Goal: Task Accomplishment & Management: Complete application form

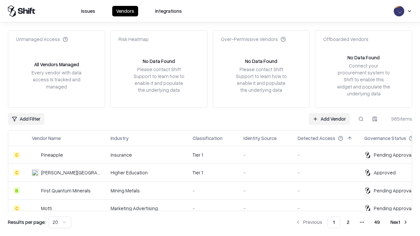
click at [329, 119] on link "Add Vendor" at bounding box center [328, 119] width 41 height 12
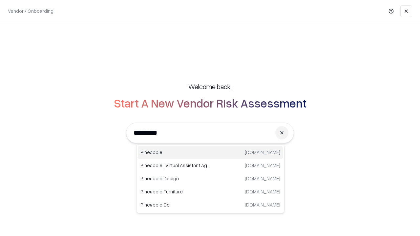
click at [210, 152] on div "Pineapple [DOMAIN_NAME]" at bounding box center [210, 152] width 145 height 13
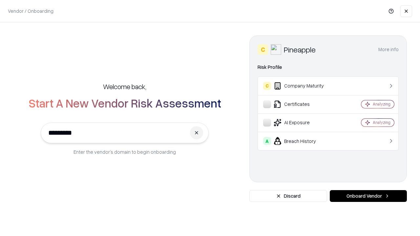
type input "*********"
click at [368, 196] on button "Onboard Vendor" at bounding box center [367, 196] width 77 height 12
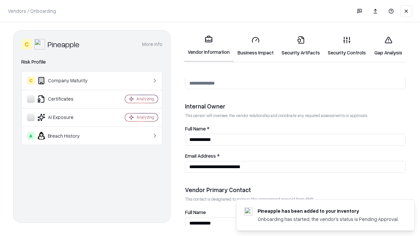
scroll to position [340, 0]
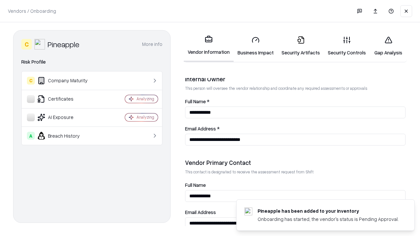
click at [255, 46] on link "Business Impact" at bounding box center [255, 46] width 44 height 30
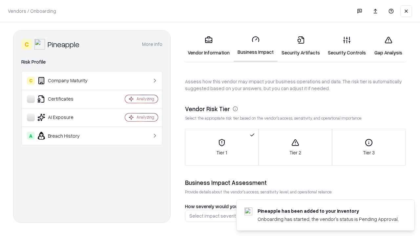
click at [388, 46] on link "Gap Analysis" at bounding box center [387, 46] width 37 height 30
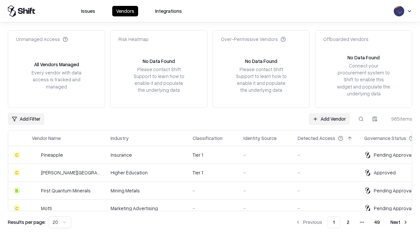
click at [329, 119] on link "Add Vendor" at bounding box center [328, 119] width 41 height 12
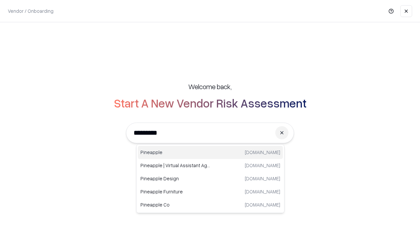
click at [210, 152] on div "Pineapple [DOMAIN_NAME]" at bounding box center [210, 152] width 145 height 13
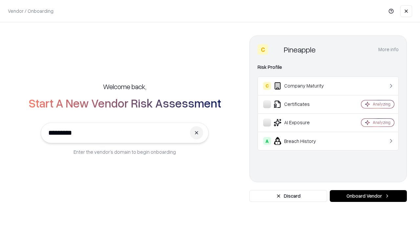
type input "*********"
click at [368, 196] on button "Onboard Vendor" at bounding box center [367, 196] width 77 height 12
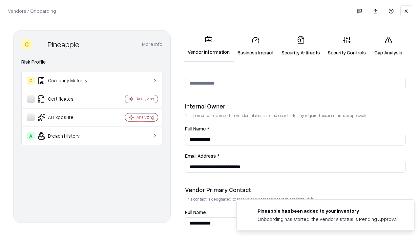
scroll to position [340, 0]
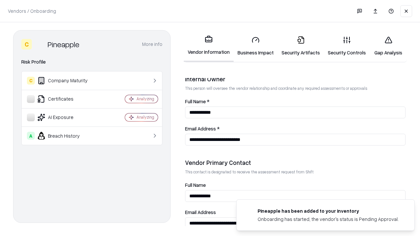
click at [388, 46] on link "Gap Analysis" at bounding box center [387, 46] width 37 height 30
